Goal: Check status

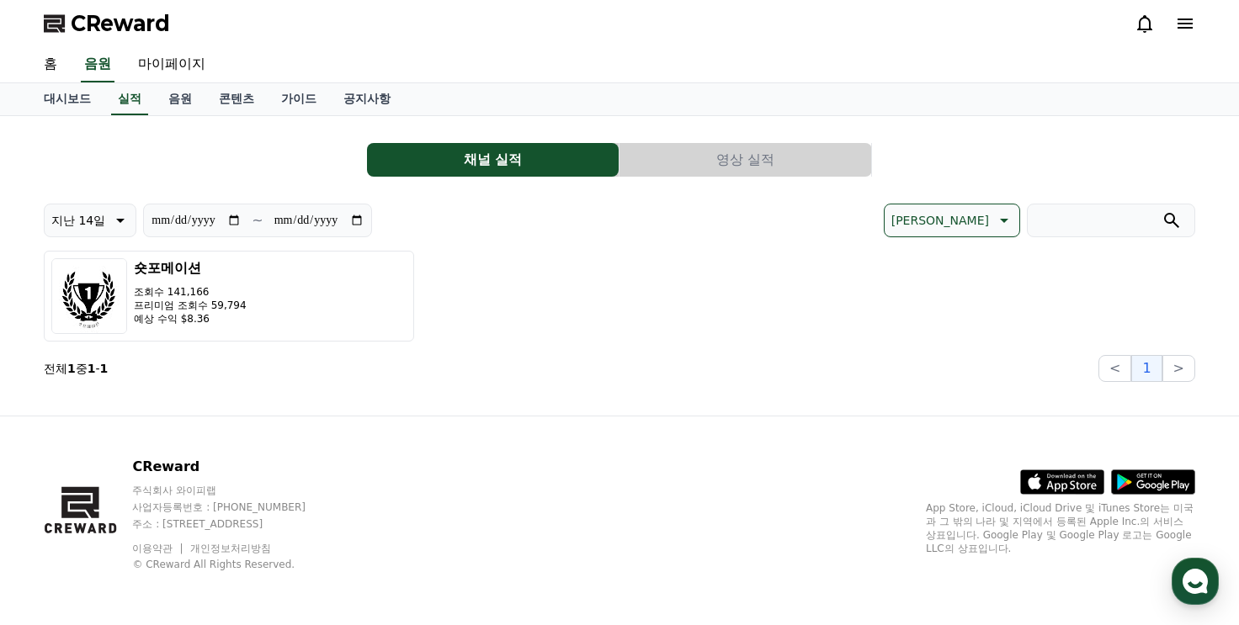
click at [758, 152] on button "영상 실적" at bounding box center [746, 160] width 252 height 34
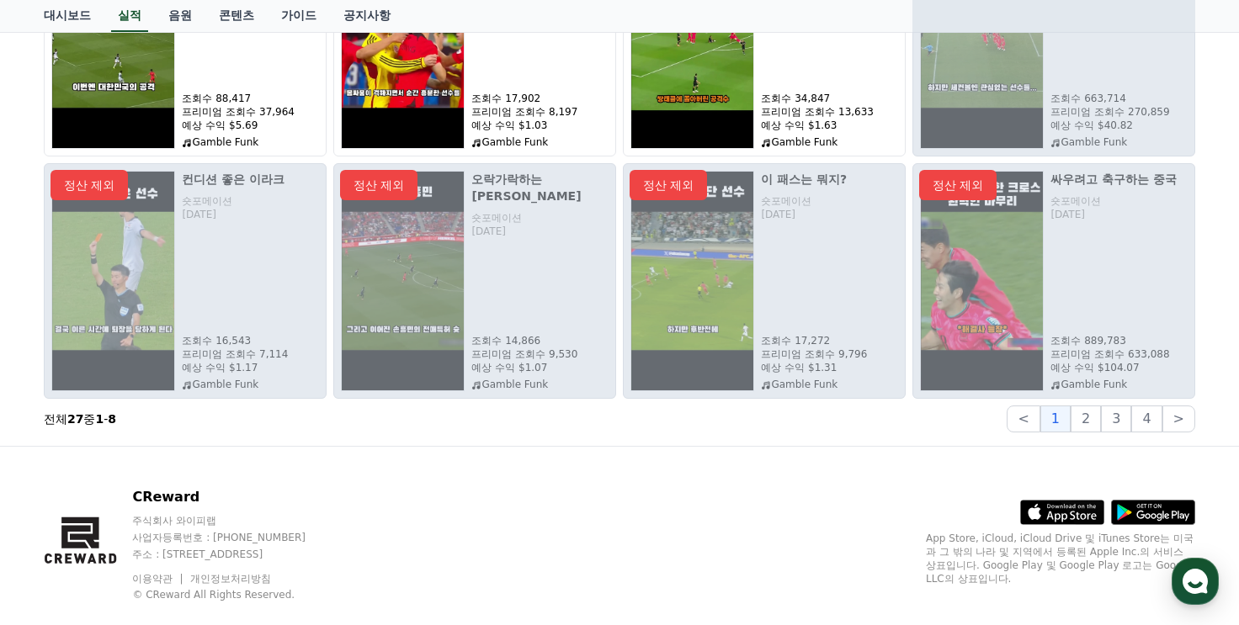
scroll to position [359, 0]
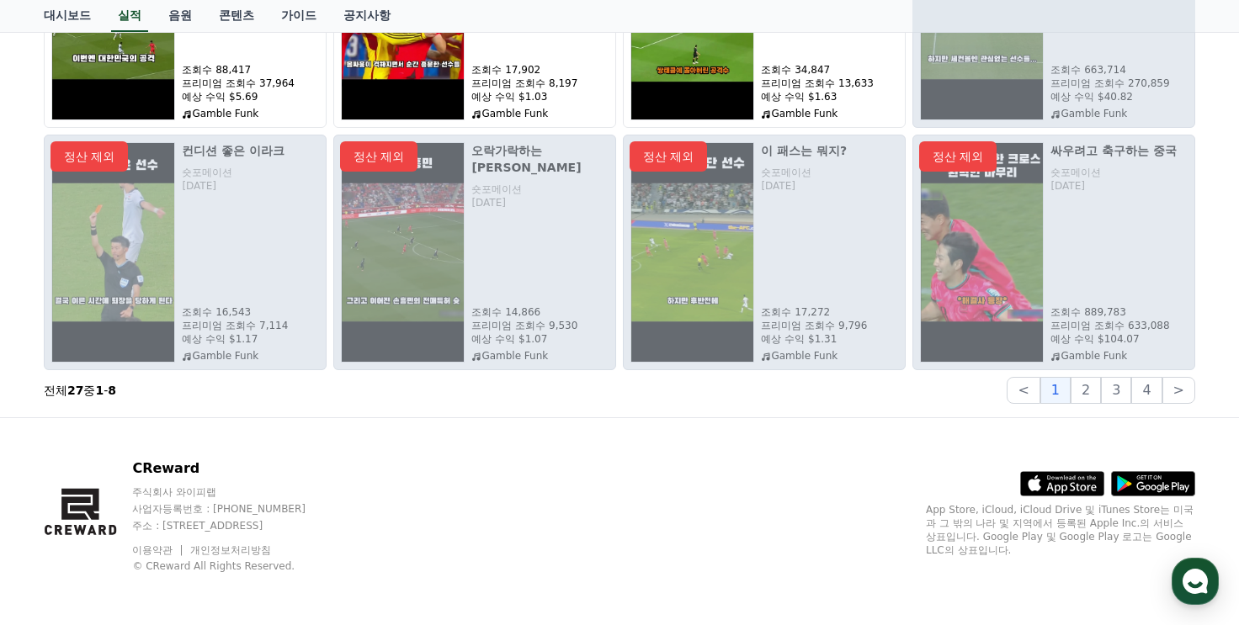
click at [1146, 393] on button "4" at bounding box center [1146, 390] width 30 height 27
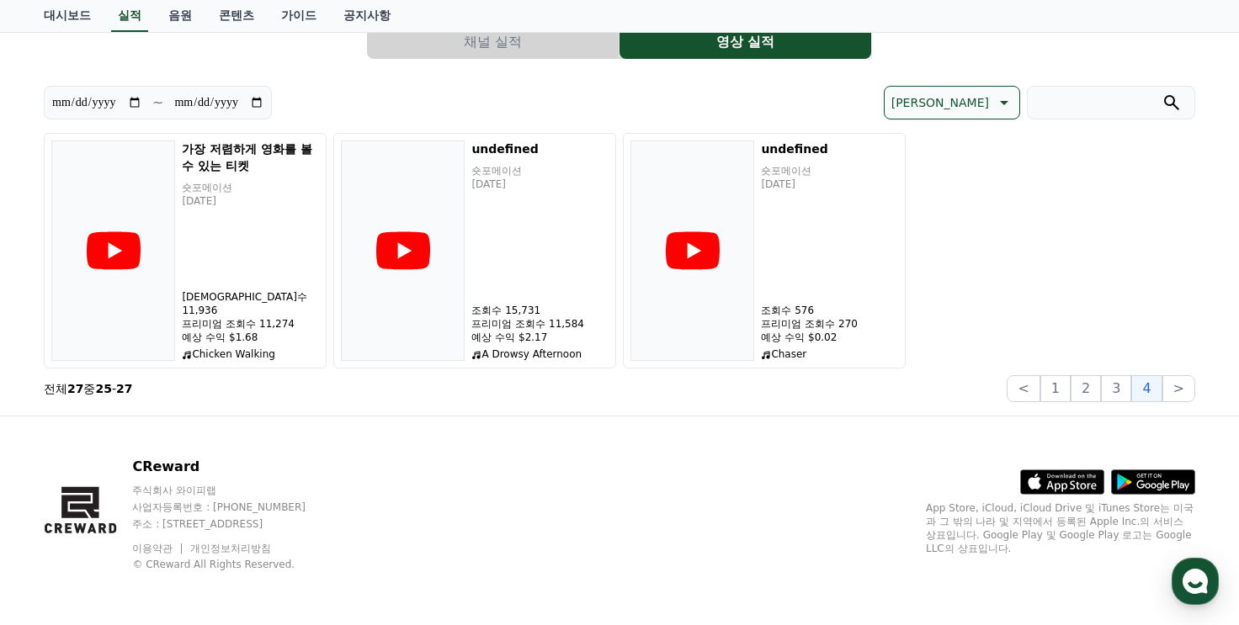
scroll to position [0, 0]
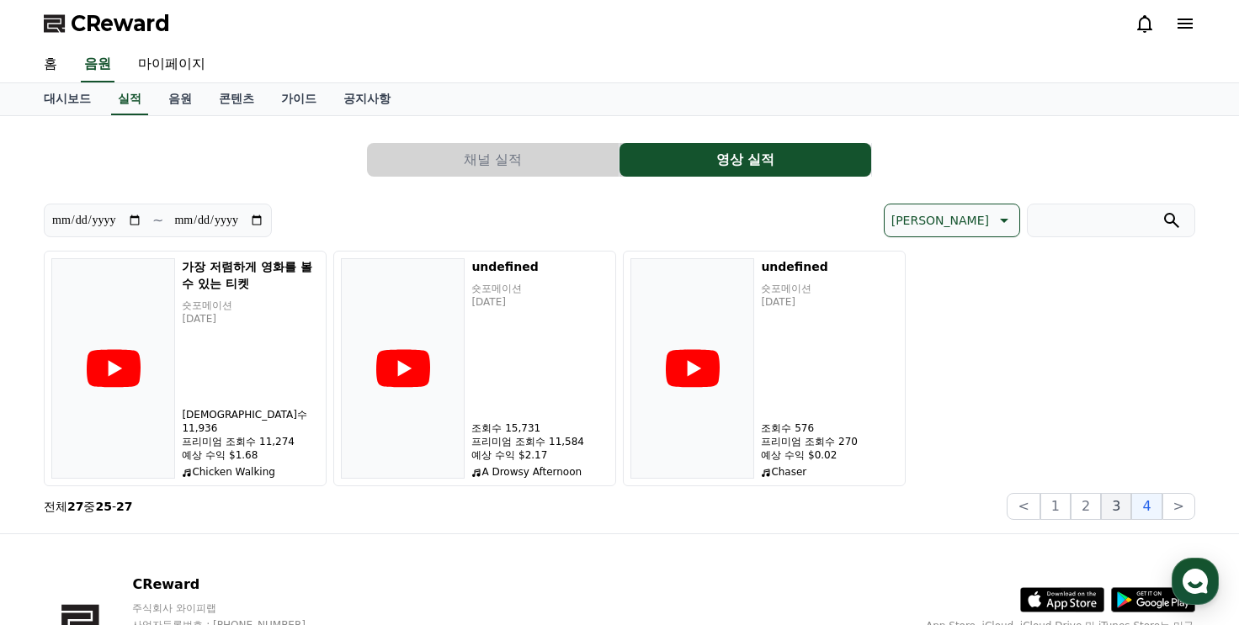
click at [1118, 508] on button "3" at bounding box center [1116, 506] width 30 height 27
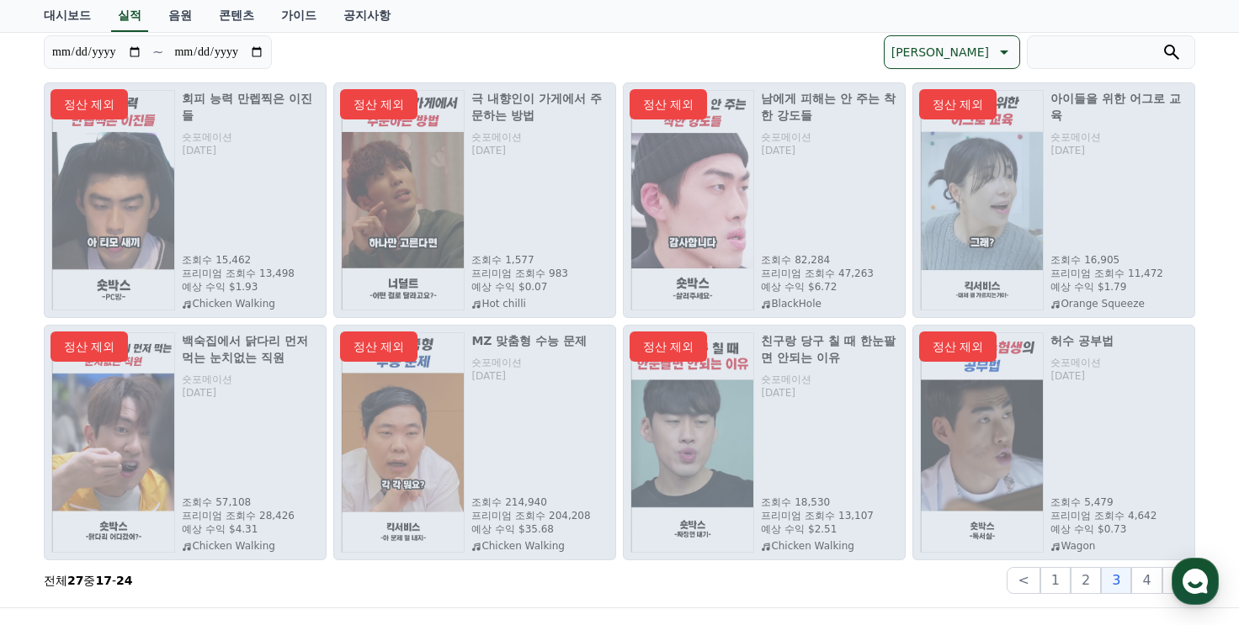
scroll to position [168, 0]
click at [1097, 583] on button "2" at bounding box center [1086, 580] width 30 height 27
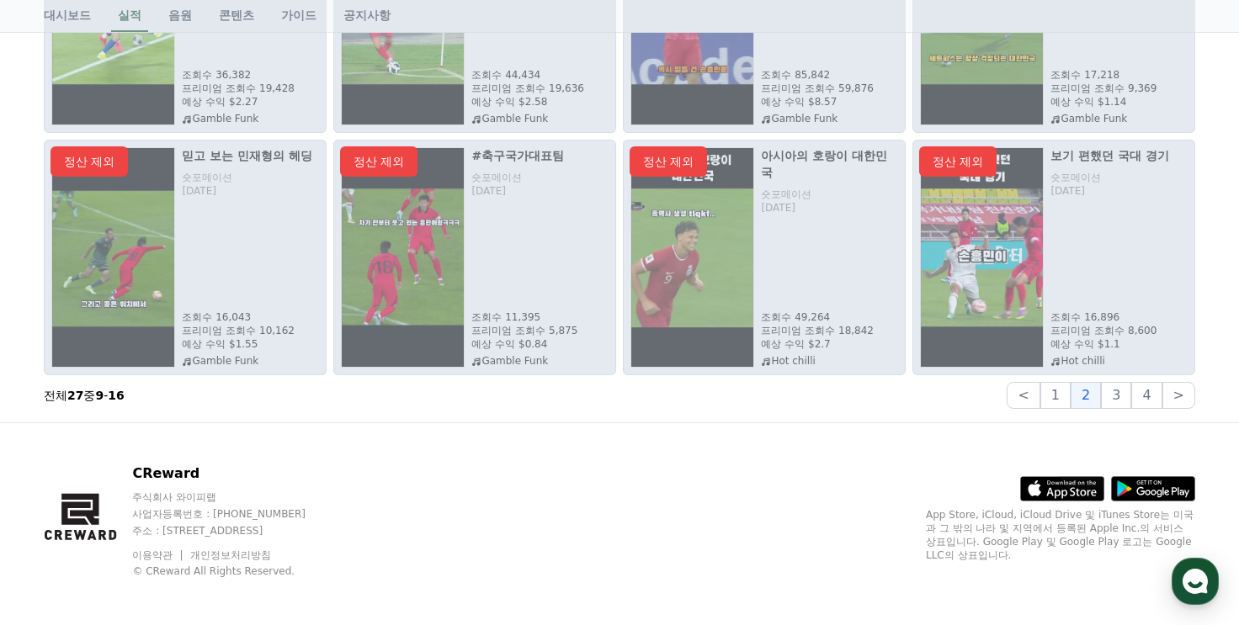
scroll to position [359, 0]
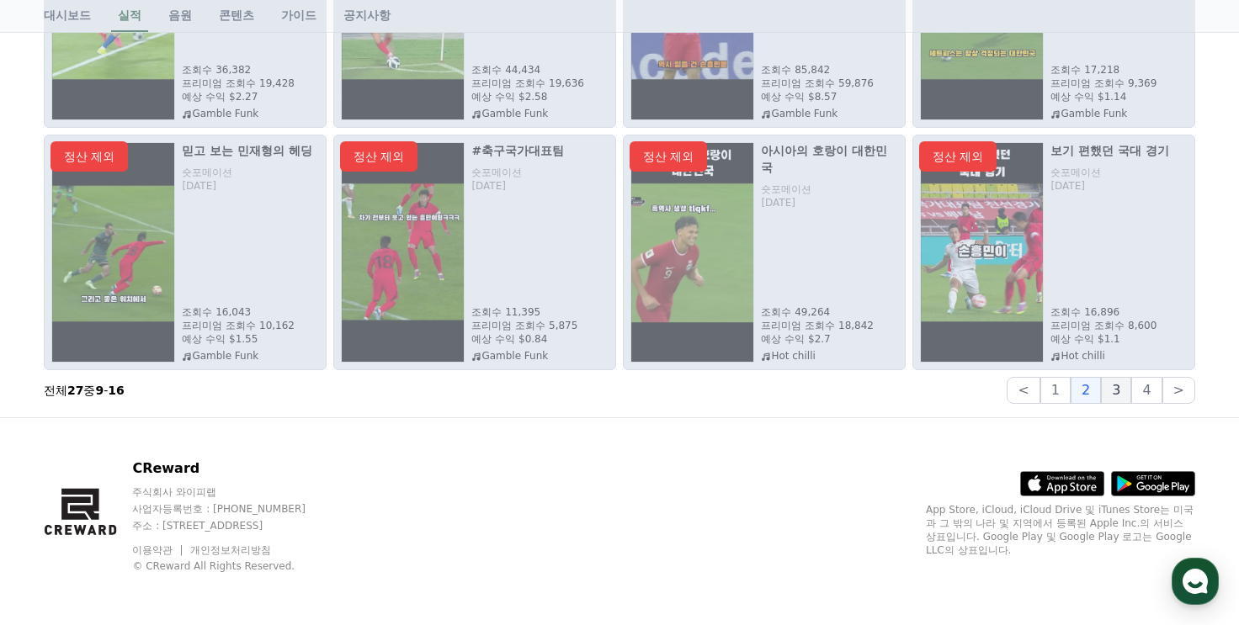
click at [1119, 396] on button "3" at bounding box center [1116, 390] width 30 height 27
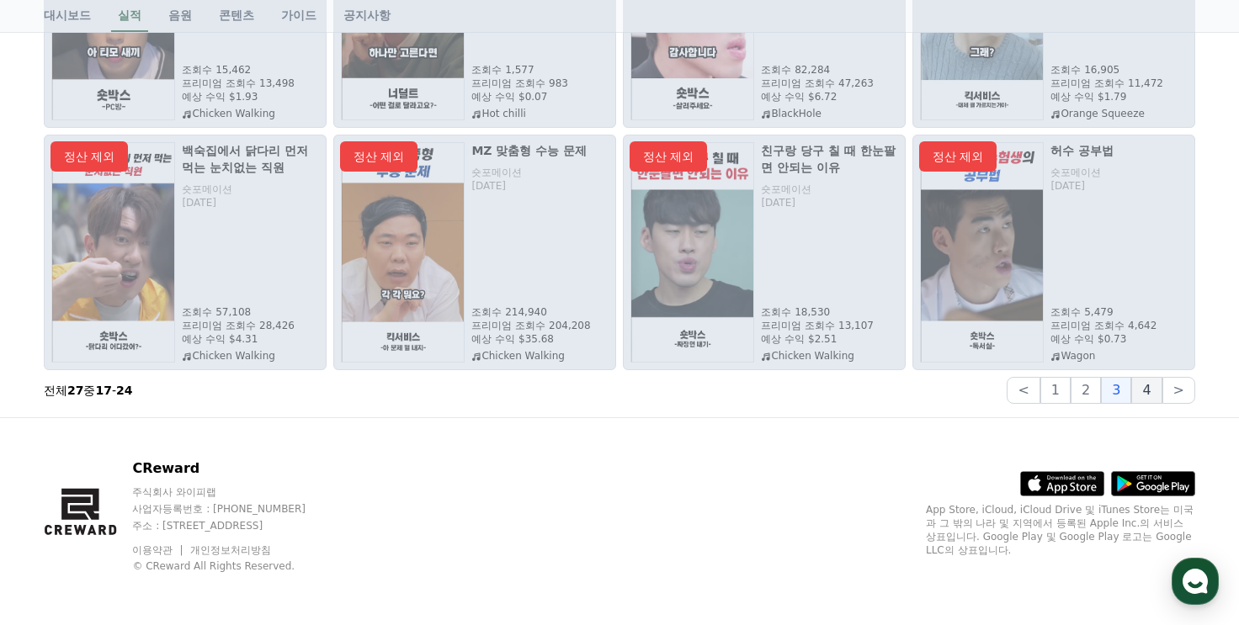
click at [1142, 392] on button "4" at bounding box center [1146, 390] width 30 height 27
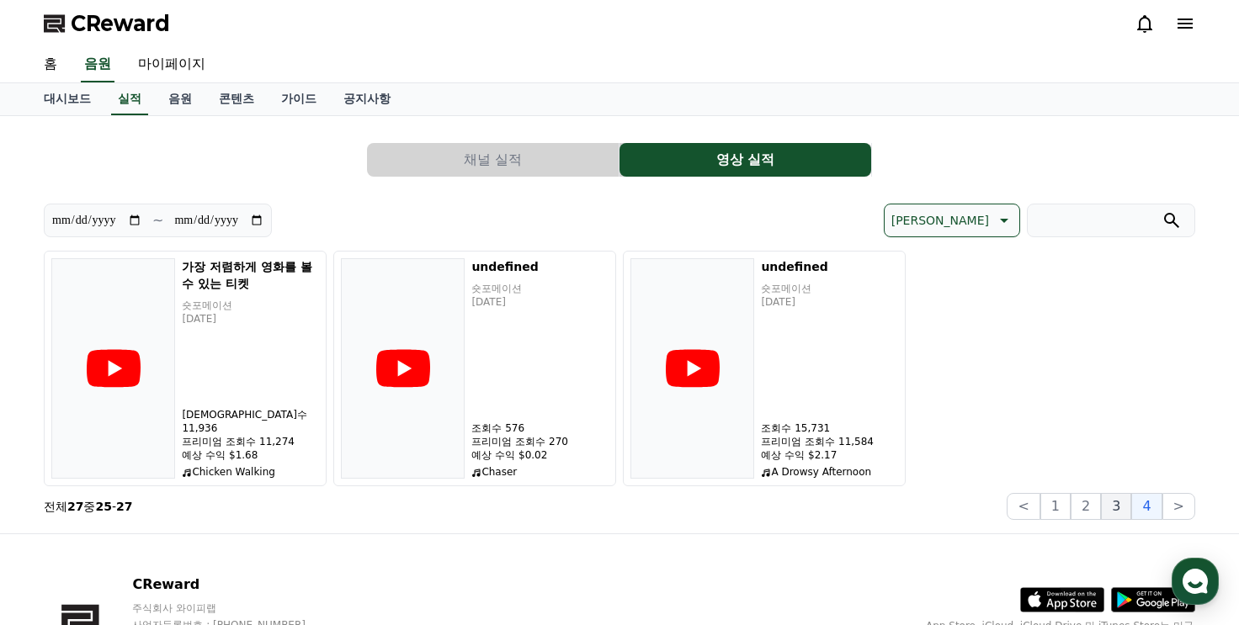
click at [1128, 509] on button "3" at bounding box center [1116, 506] width 30 height 27
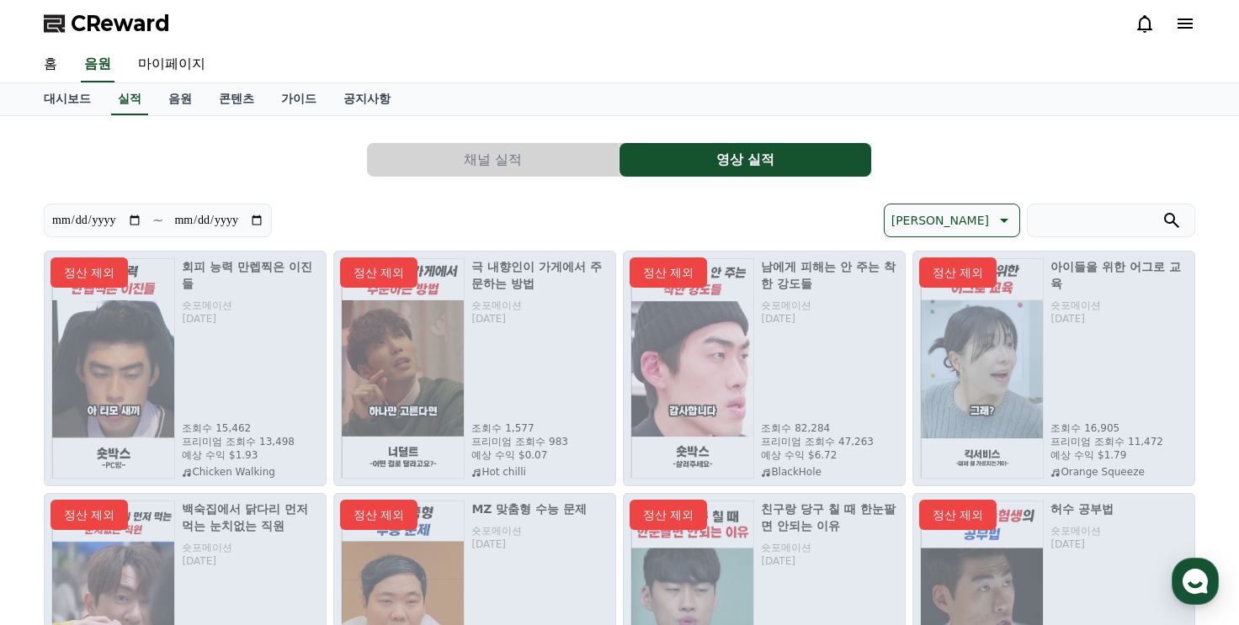
click at [536, 176] on div "**********" at bounding box center [620, 446] width 1152 height 633
click at [532, 166] on button "채널 실적" at bounding box center [493, 160] width 252 height 34
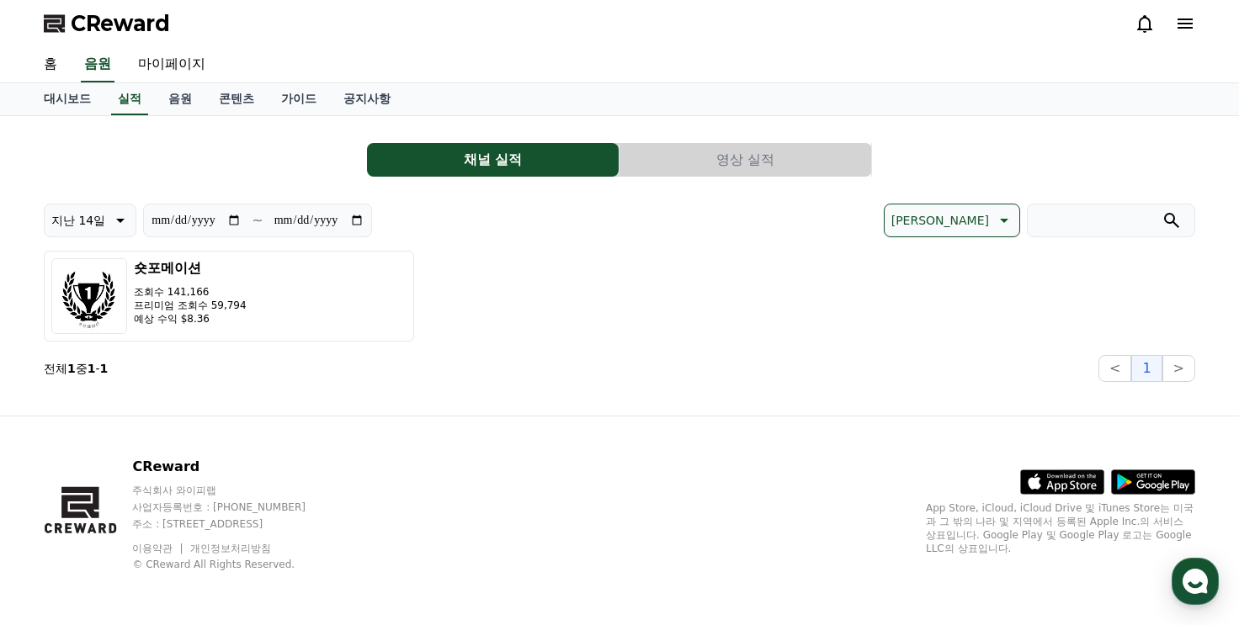
click at [743, 151] on button "영상 실적" at bounding box center [746, 160] width 252 height 34
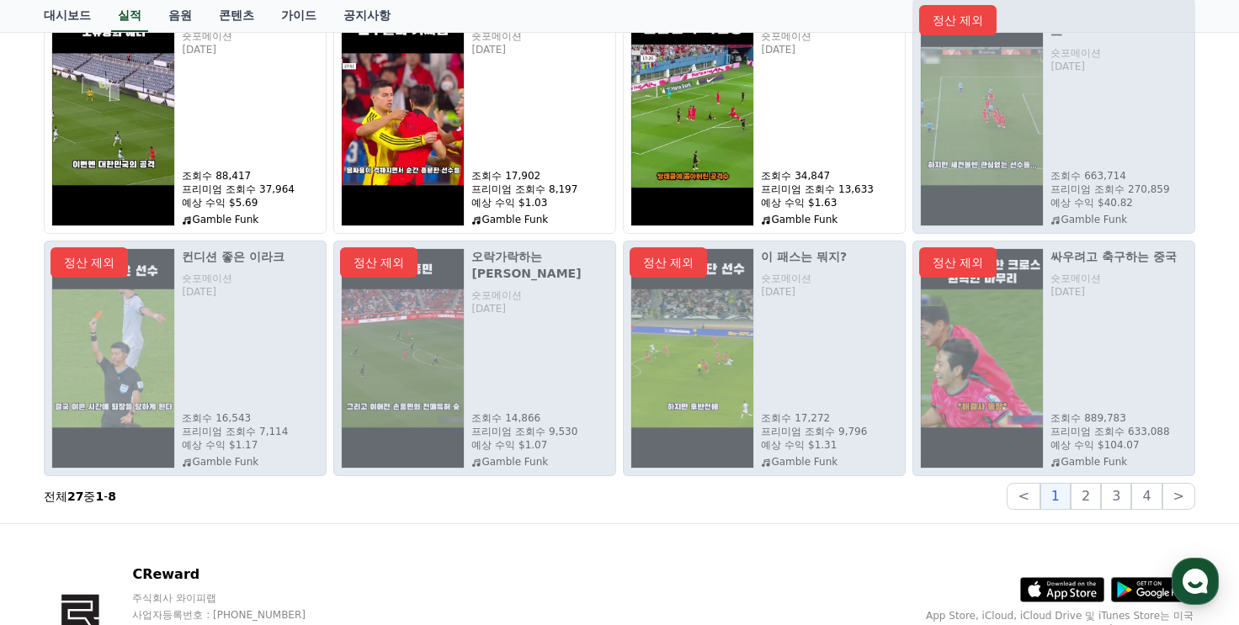
scroll to position [337, 0]
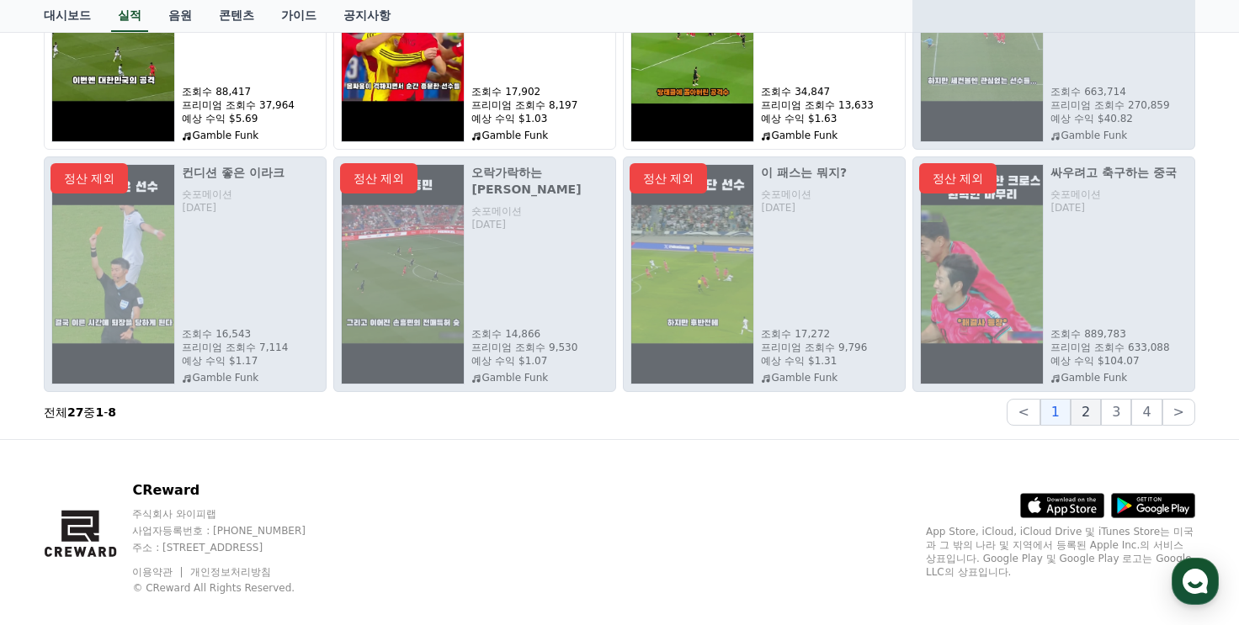
click at [1088, 418] on button "2" at bounding box center [1086, 412] width 30 height 27
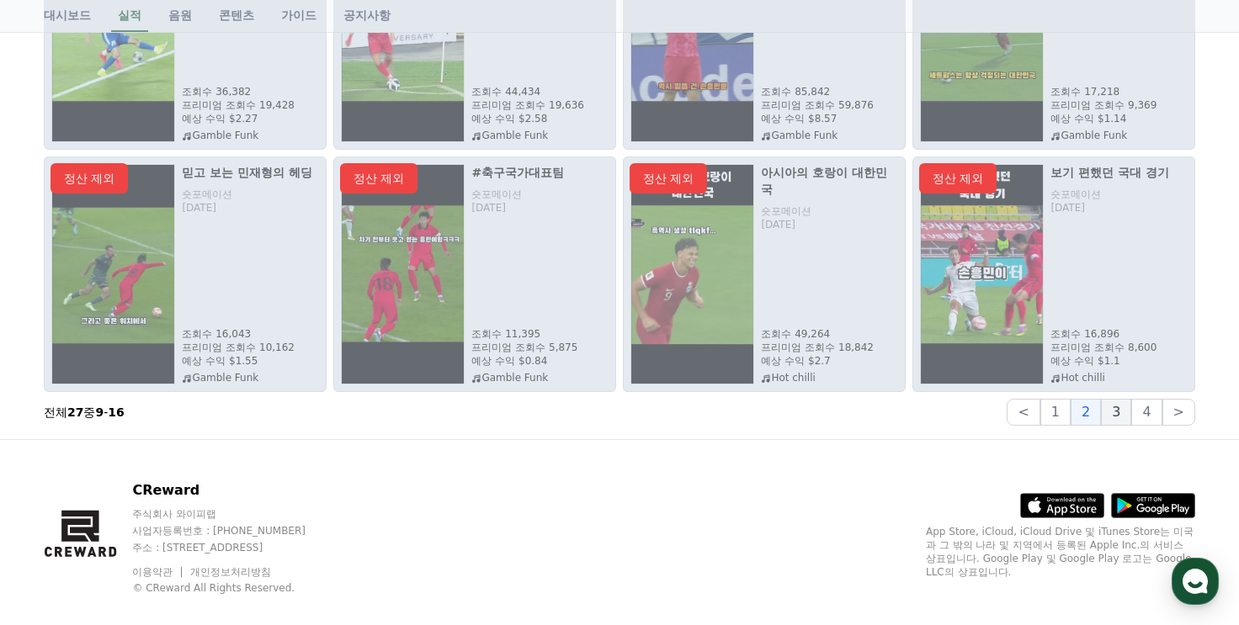
scroll to position [0, 0]
